Goal: Information Seeking & Learning: Learn about a topic

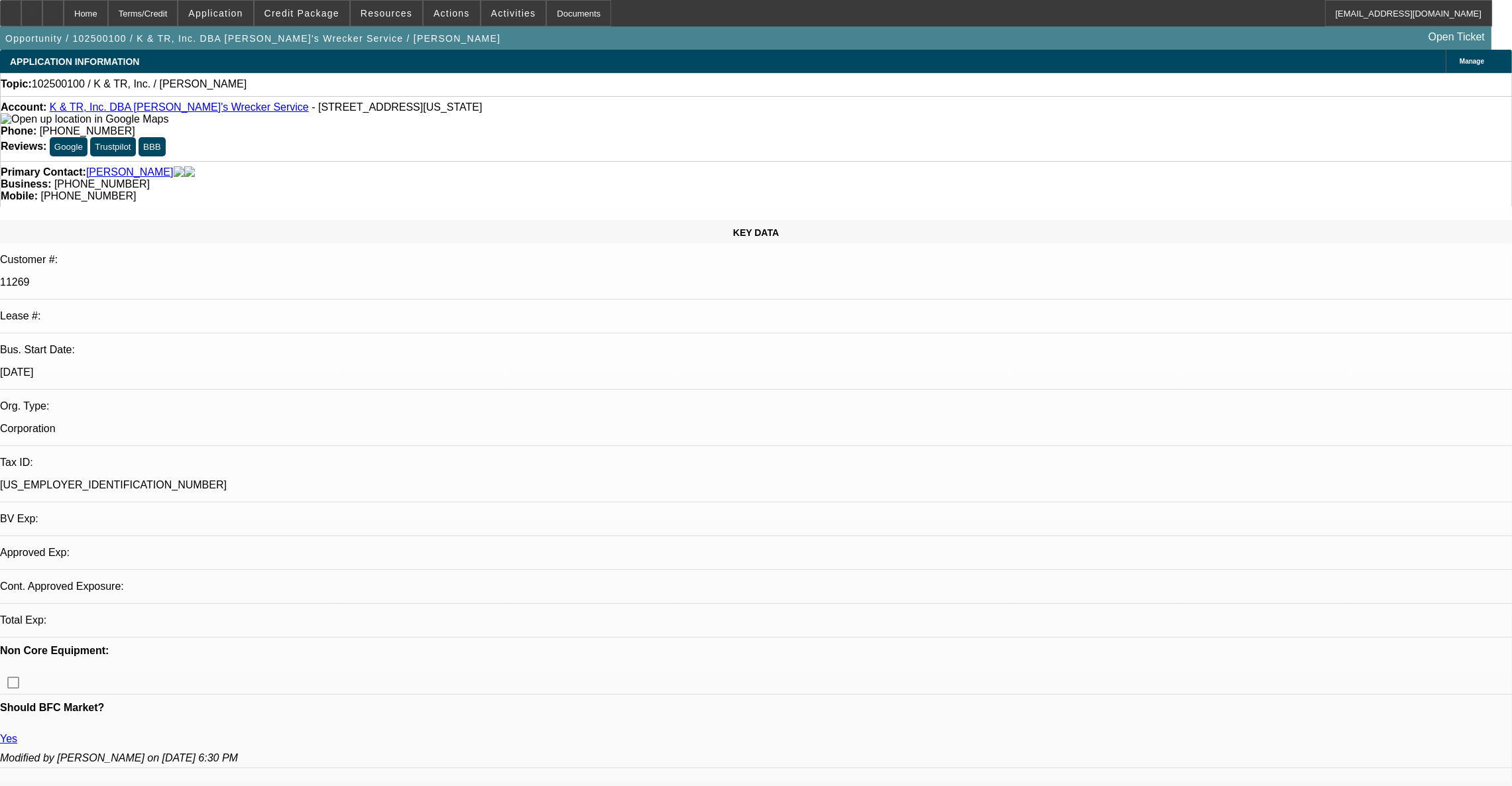
select select "0"
select select "2"
select select "0.1"
select select "4"
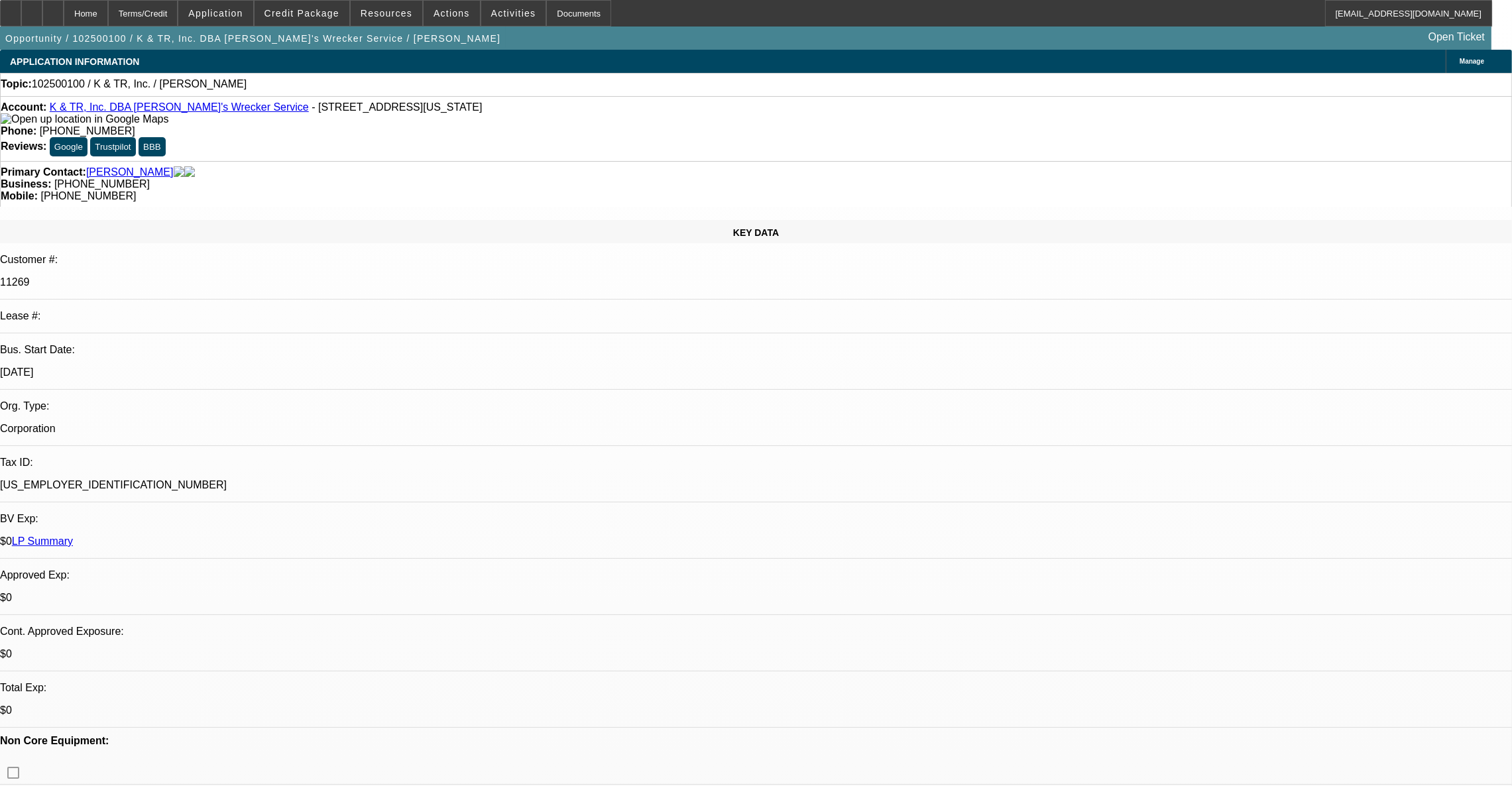
scroll to position [199, 0]
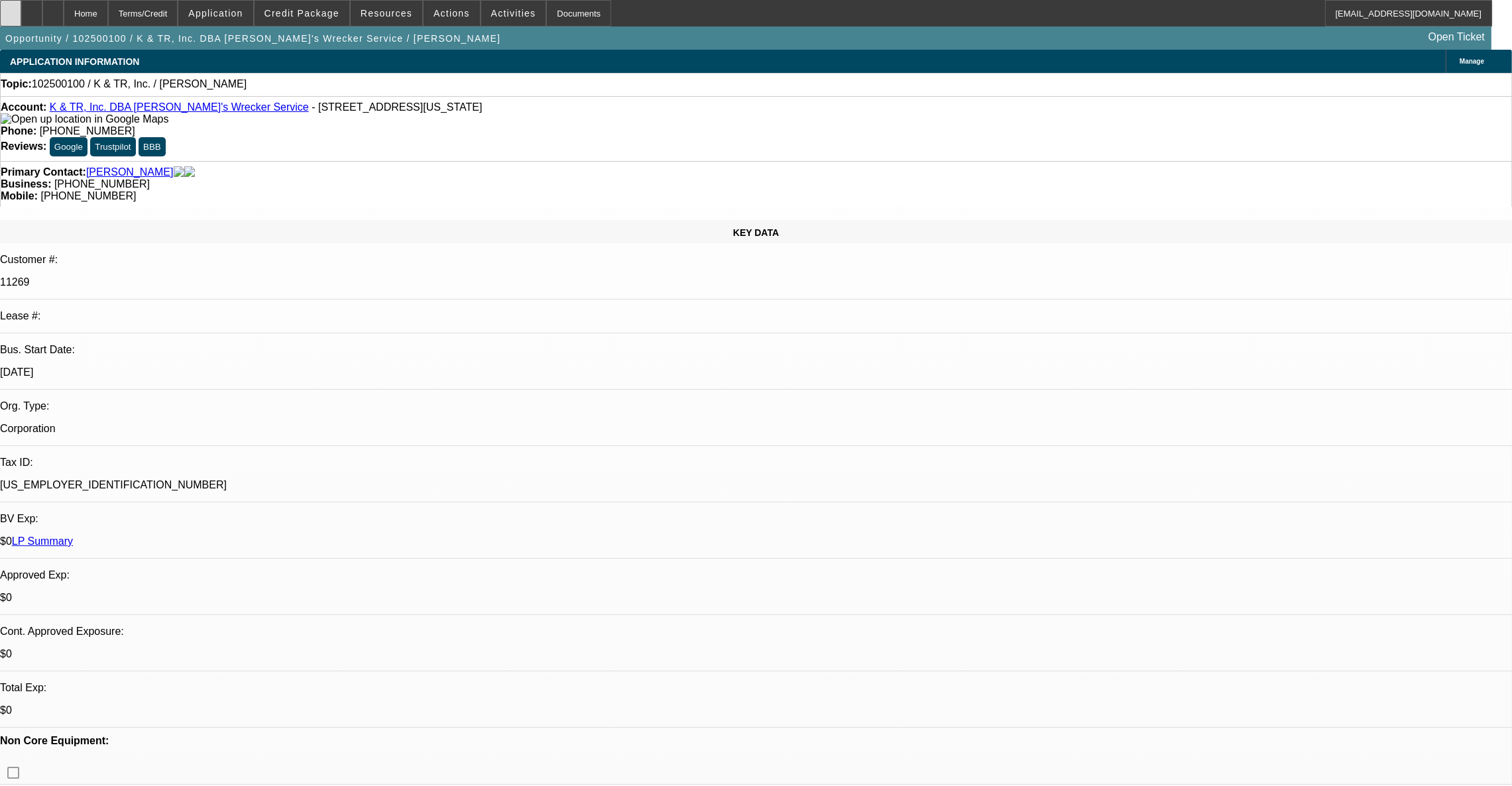
click at [21, 15] on div at bounding box center [10, 13] width 21 height 27
click at [63, 16] on div at bounding box center [53, 13] width 21 height 27
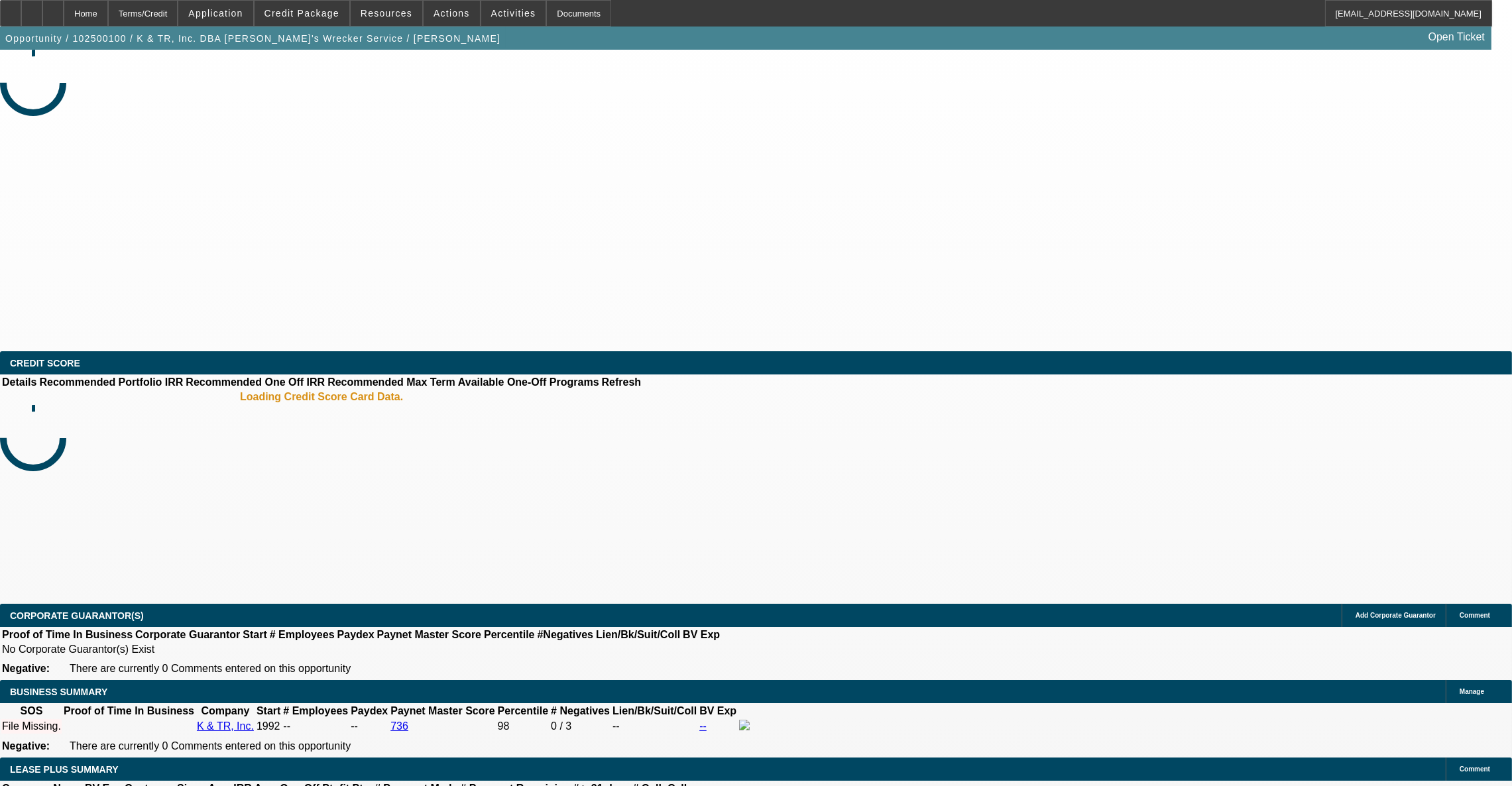
select select "0"
select select "2"
select select "0.1"
select select "4"
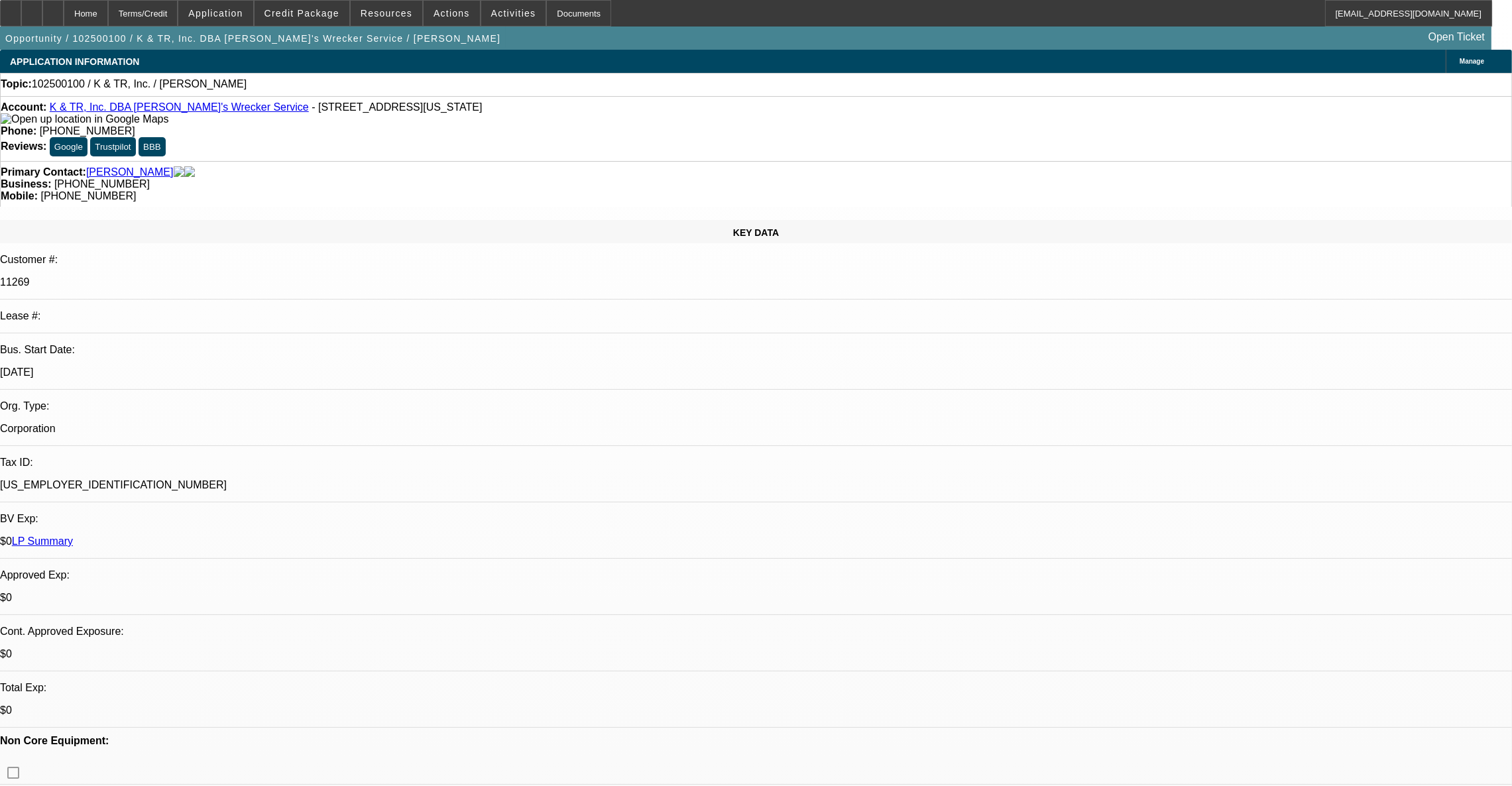
drag, startPoint x: 1108, startPoint y: 455, endPoint x: 1007, endPoint y: 433, distance: 103.4
drag, startPoint x: 1123, startPoint y: 464, endPoint x: 1020, endPoint y: 441, distance: 105.5
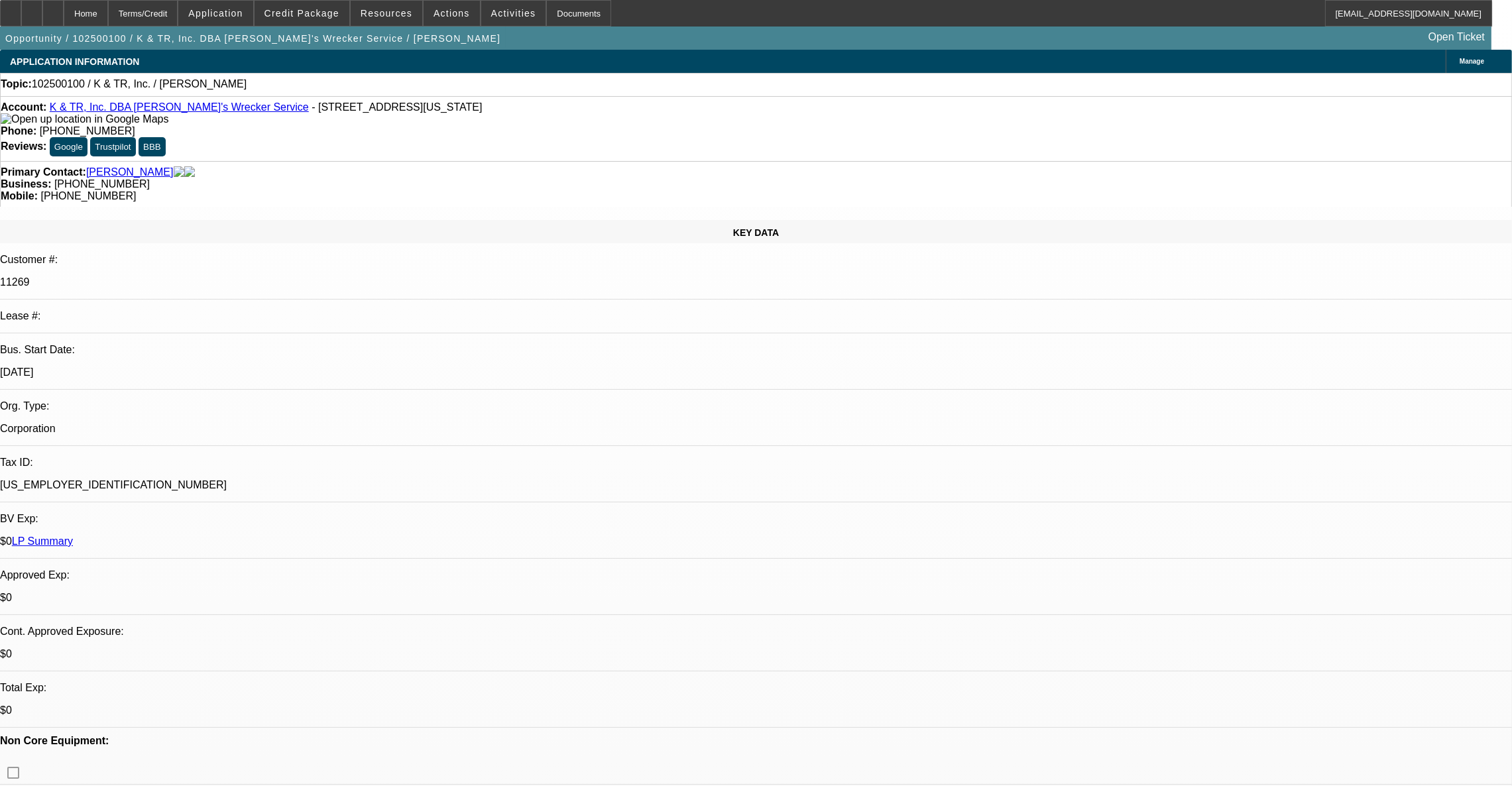
copy p "Tim called for an update and said I was still waiting on the bank statement pag…"
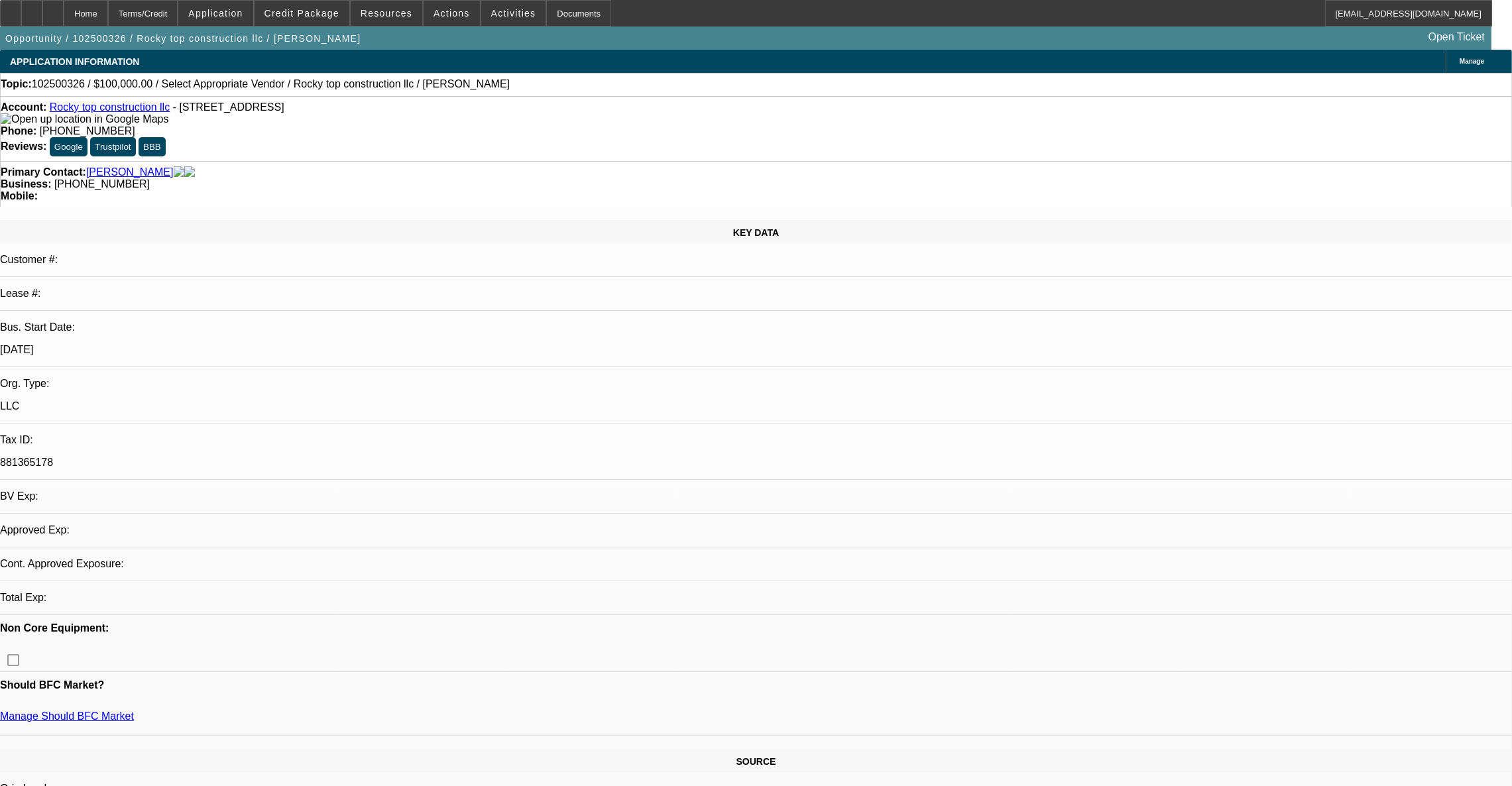
select select "0"
select select "2"
select select "0.1"
select select "4"
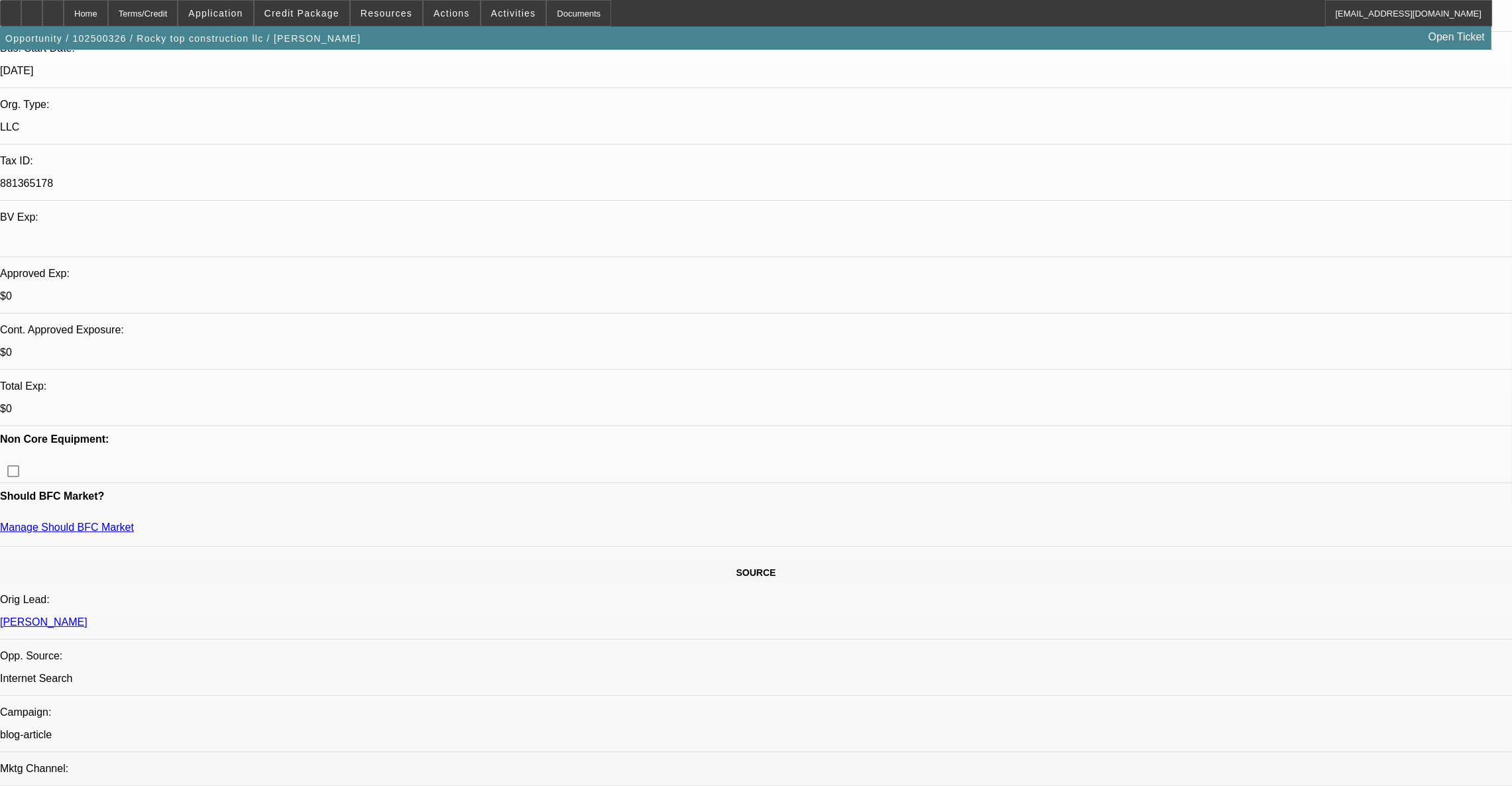
scroll to position [298, 0]
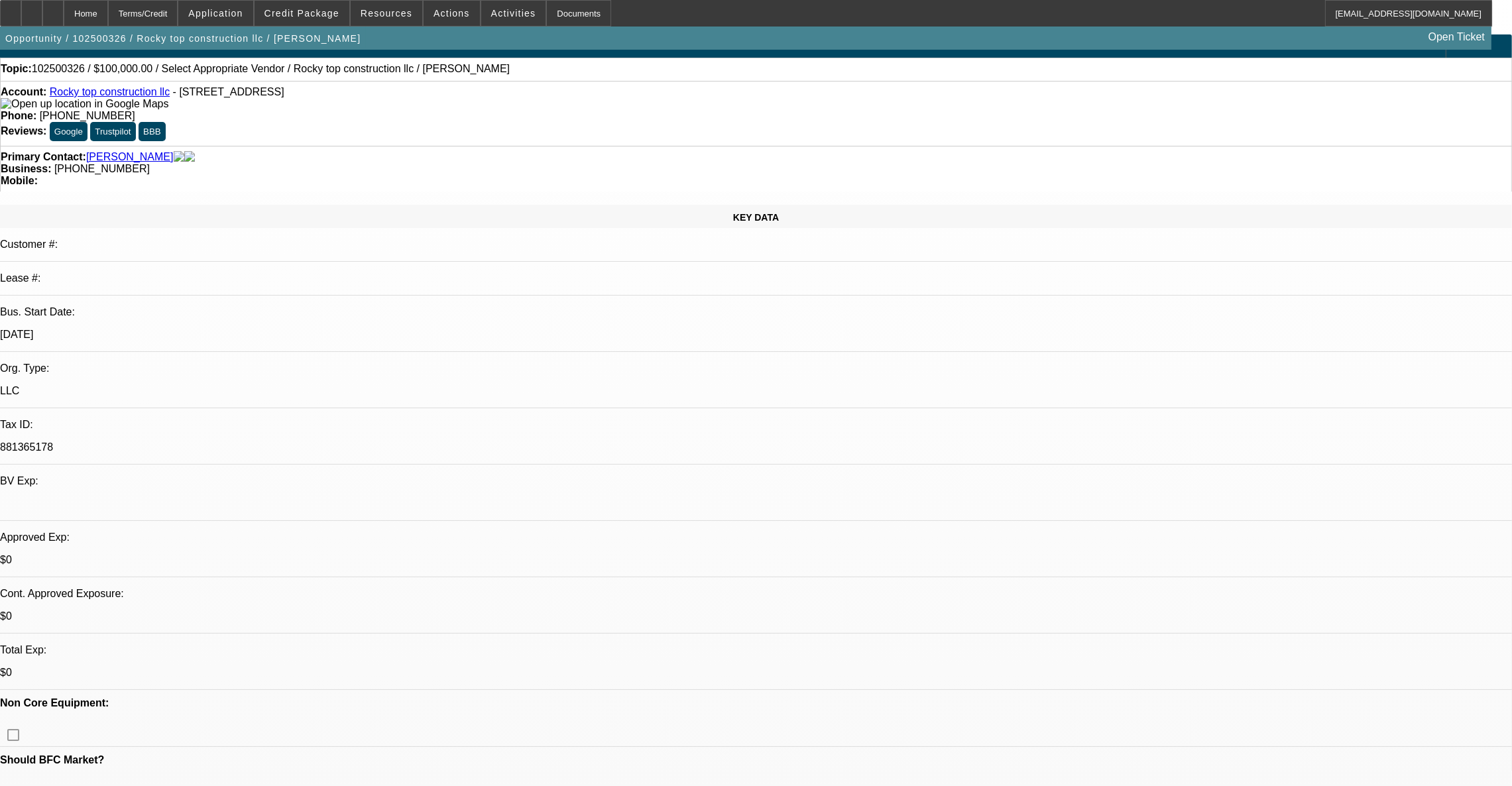
scroll to position [0, 0]
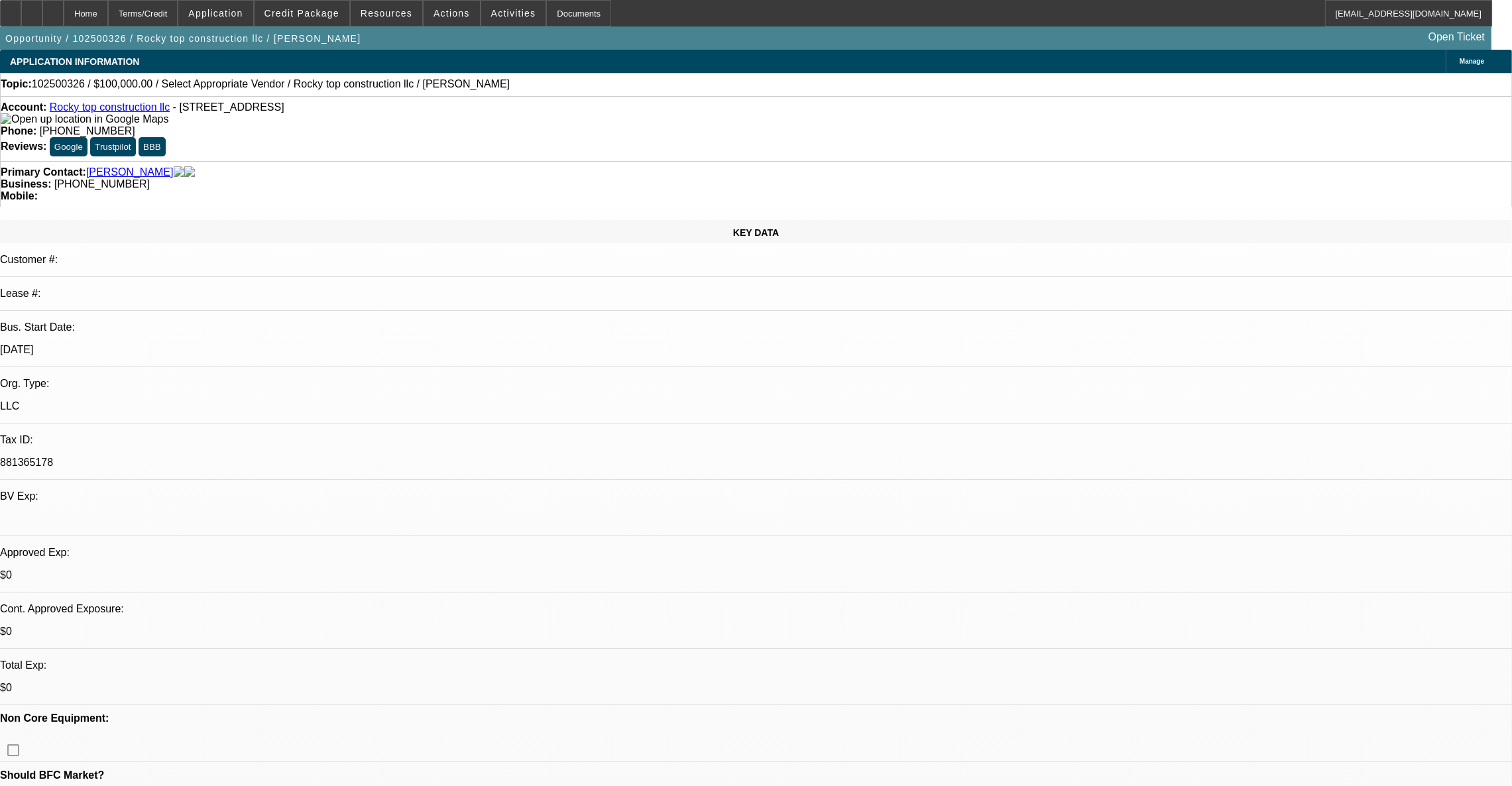
click at [110, 109] on link "Rocky top construction llc" at bounding box center [110, 107] width 120 height 11
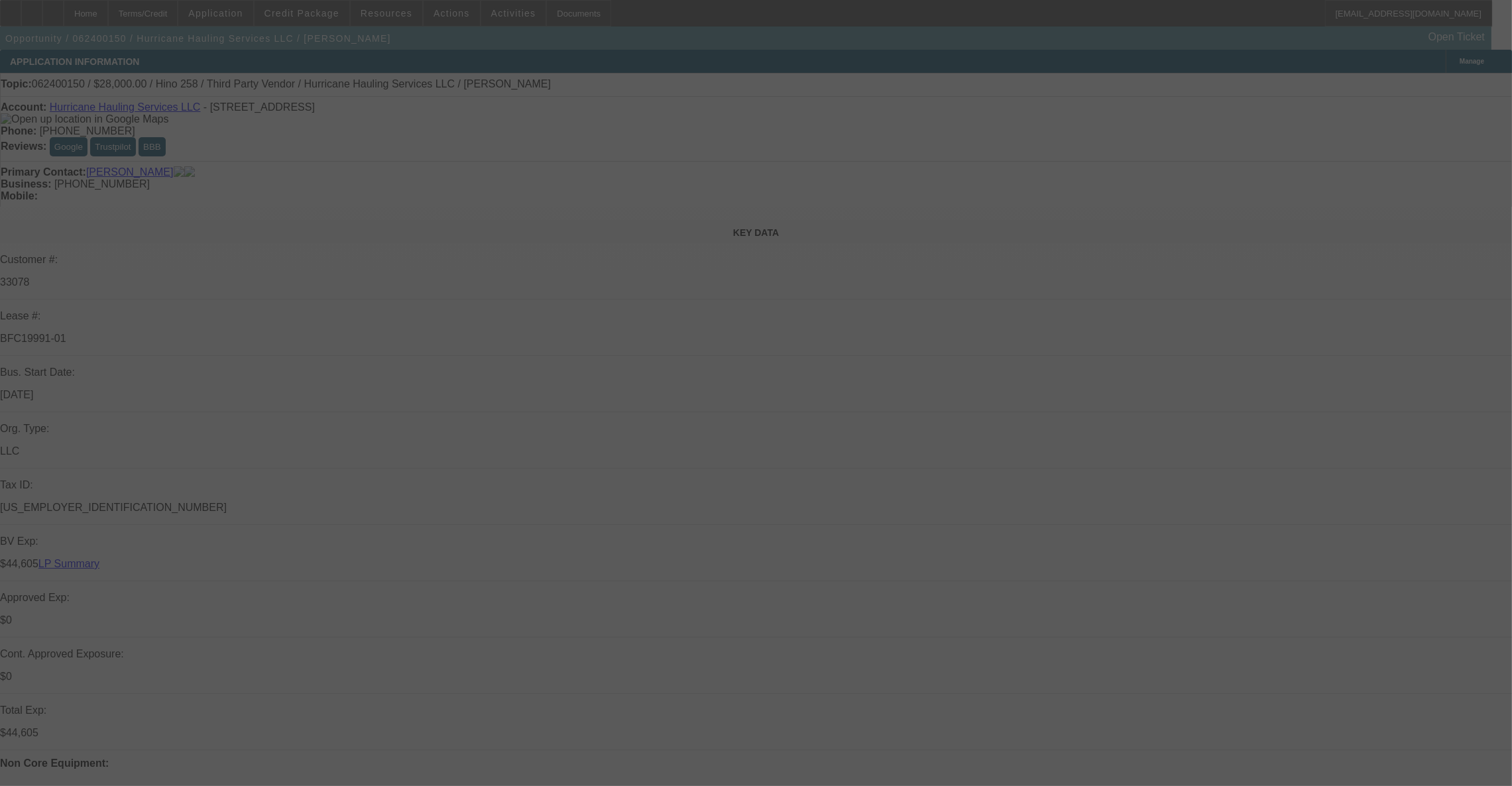
click at [98, 113] on div at bounding box center [756, 393] width 1512 height 786
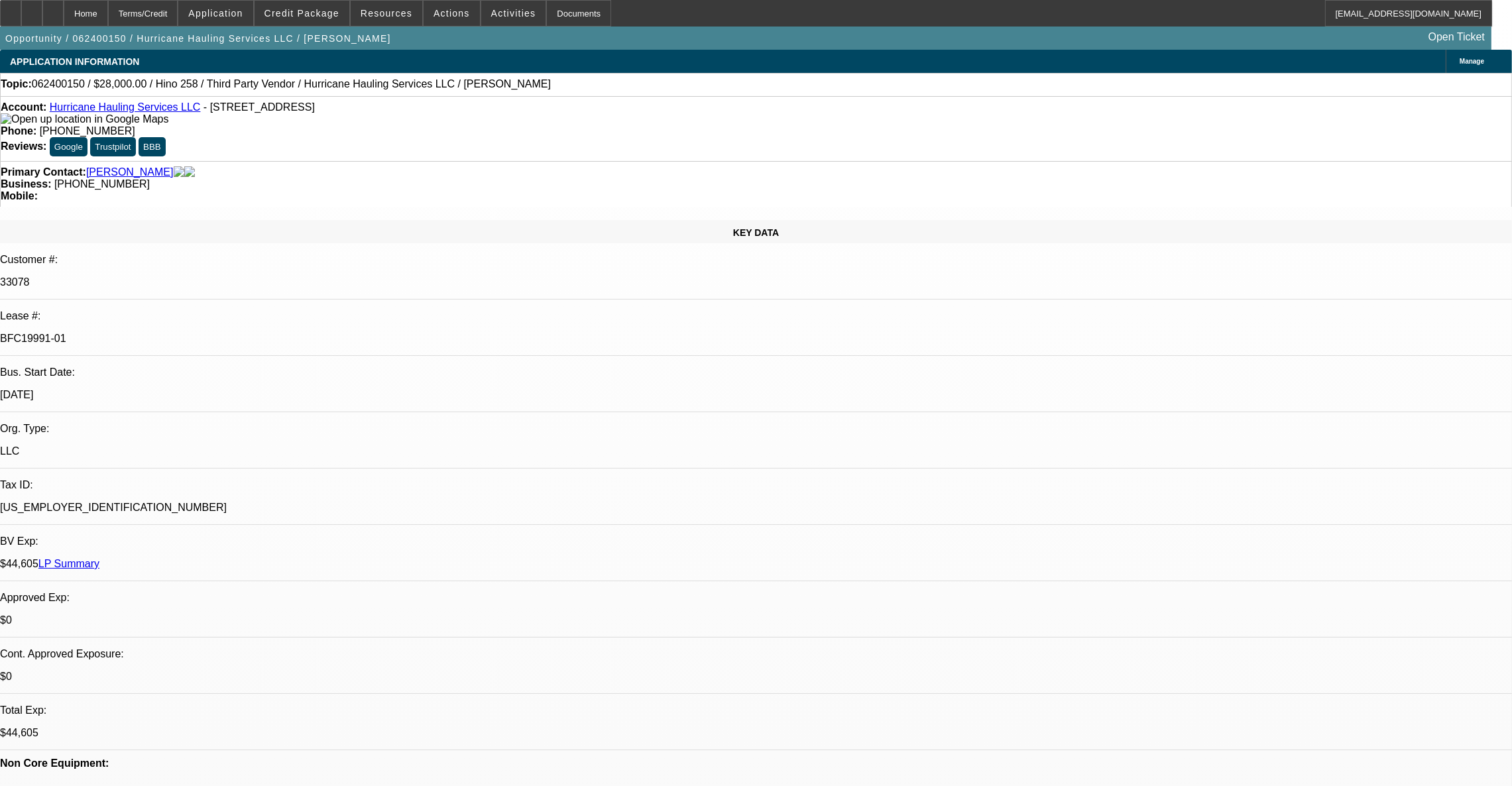
select select "0.2"
select select "2"
select select "0.1"
select select "4"
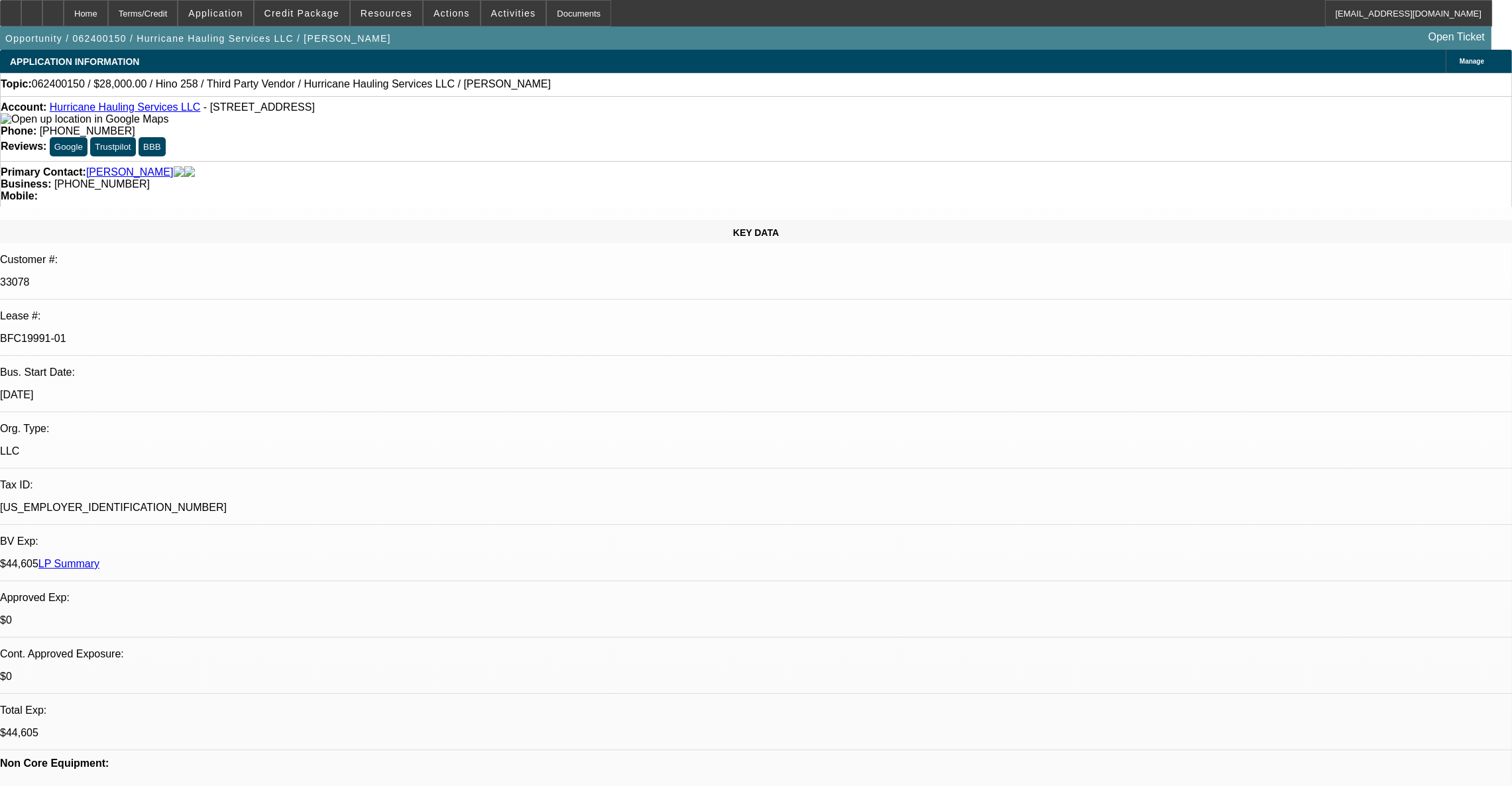
select select "0.2"
select select "2"
select select "0.1"
select select "4"
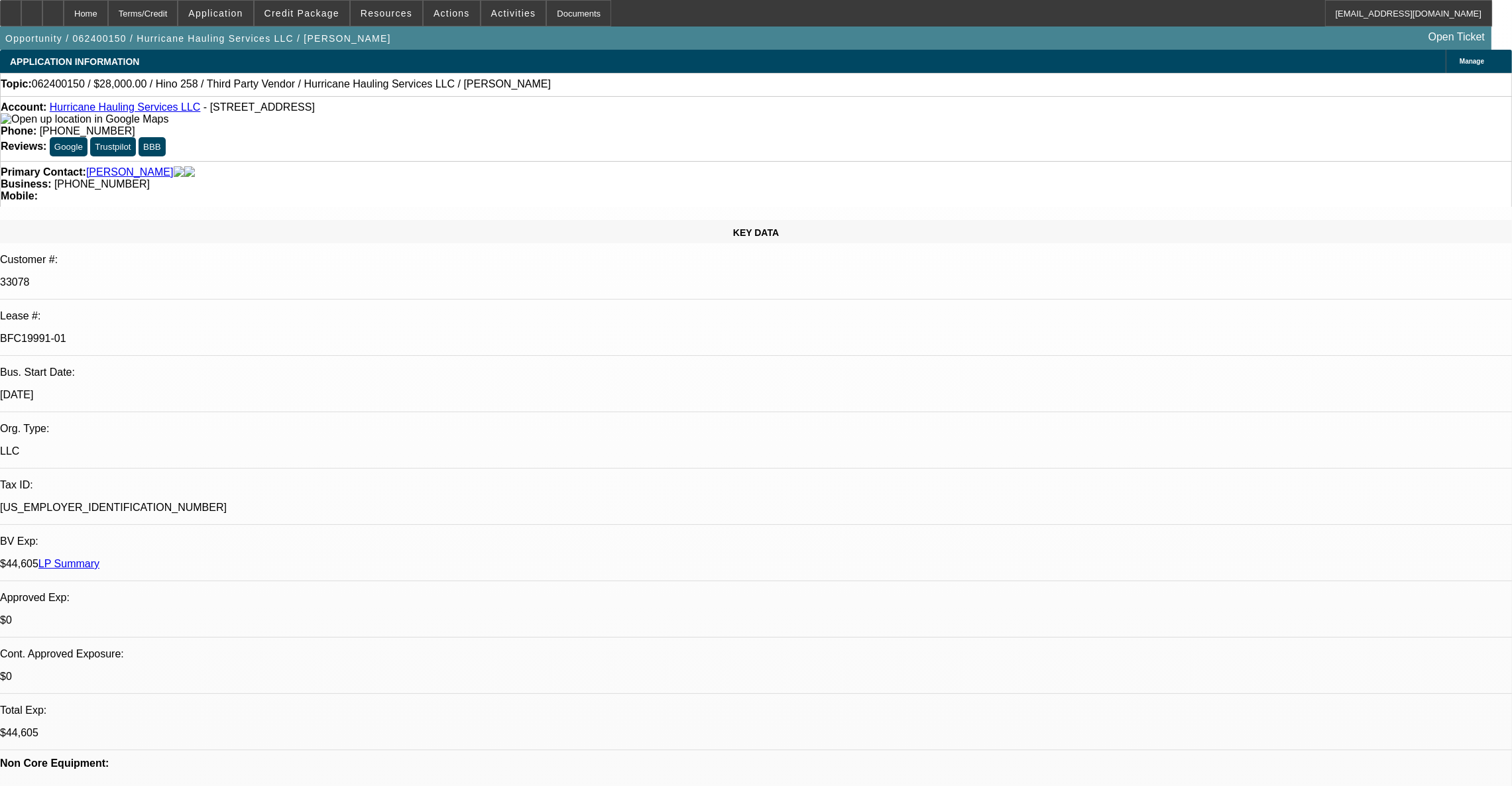
select select "0.2"
select select "2"
select select "0.1"
select select "4"
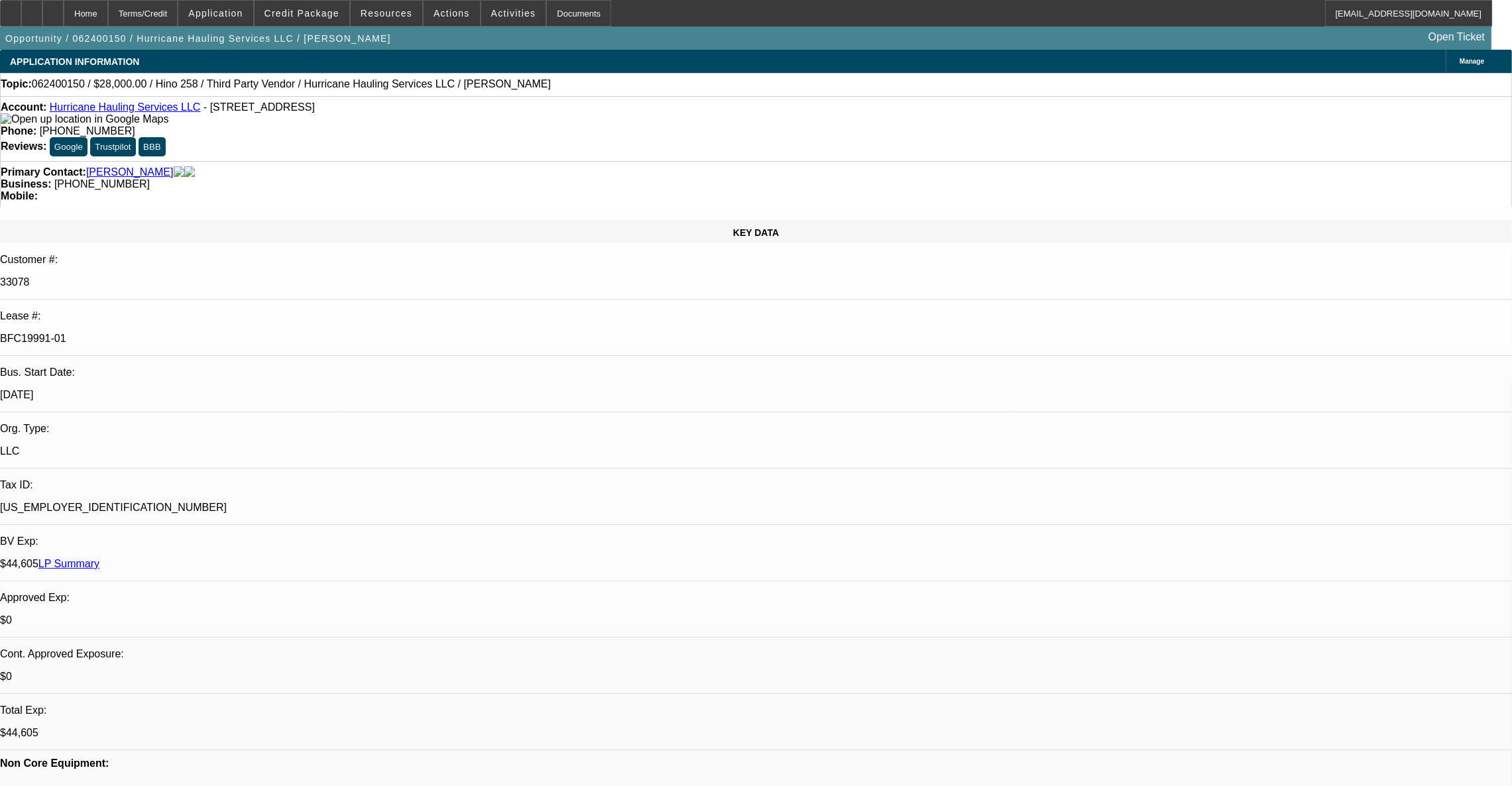
select select "0"
select select "2"
select select "0.1"
select select "4"
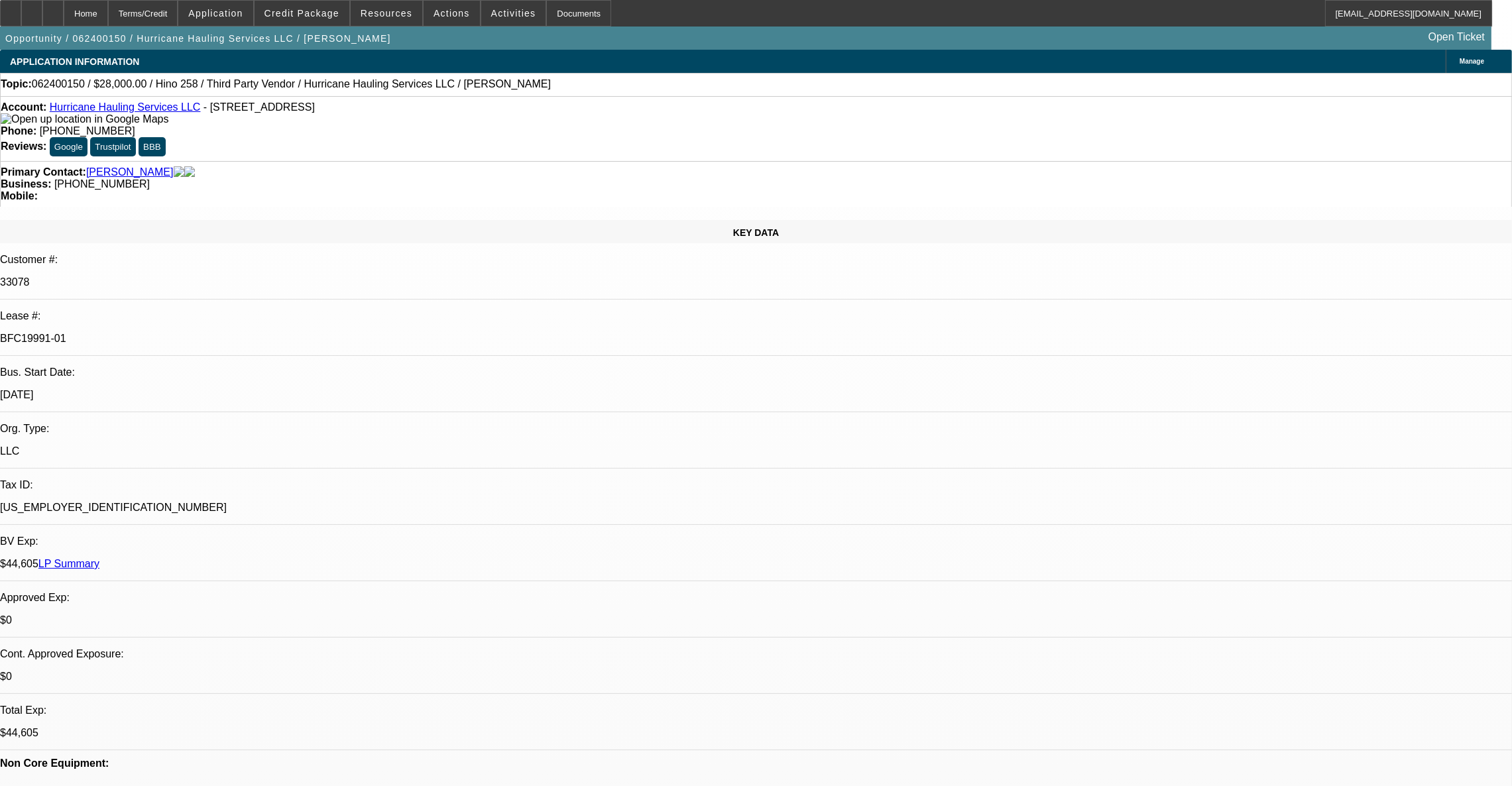
click at [114, 109] on link "Hurricane Hauling Services LLC" at bounding box center [125, 107] width 151 height 11
